Goal: Transaction & Acquisition: Obtain resource

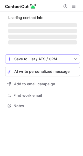
scroll to position [113, 83]
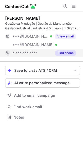
click at [63, 51] on button "Find phone" at bounding box center [65, 52] width 21 height 5
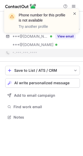
click at [75, 14] on span at bounding box center [75, 13] width 4 height 5
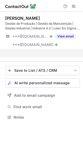
click at [66, 38] on div "Phone number for this profile is not available Try another profile" at bounding box center [41, 23] width 83 height 38
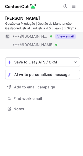
click at [65, 35] on button "View email" at bounding box center [65, 36] width 21 height 5
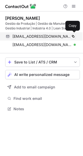
click at [32, 36] on span "luperciobmachado@gmail.com" at bounding box center [42, 36] width 60 height 5
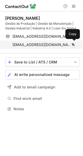
click at [30, 46] on span "lbanks_neto@yahoo.com.br" at bounding box center [42, 44] width 60 height 5
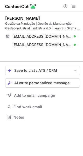
scroll to position [105, 83]
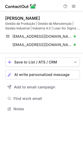
drag, startPoint x: 6, startPoint y: 18, endPoint x: 67, endPoint y: 17, distance: 61.1
click at [67, 17] on div "Lupércio Banks Machado Neto" at bounding box center [42, 18] width 75 height 5
copy div "Lupércio Banks Machado Neto"
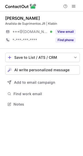
scroll to position [3, 3]
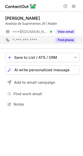
click at [63, 40] on button "Find phone" at bounding box center [65, 39] width 21 height 5
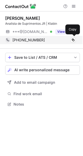
click at [34, 39] on span "+5511984584367" at bounding box center [28, 40] width 32 height 5
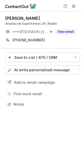
drag, startPoint x: 4, startPoint y: 18, endPoint x: 39, endPoint y: 19, distance: 34.6
click at [39, 19] on div "Gabriel Seabra Analista de Suprimentos JR | Klabin ***@hotmail.com Verified Vie…" at bounding box center [41, 61] width 83 height 101
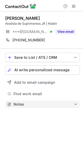
copy div "Gabriel Seabra"
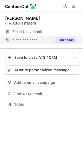
scroll to position [3, 3]
click at [66, 42] on button "Find phone" at bounding box center [65, 39] width 21 height 5
